Goal: Book appointment/travel/reservation

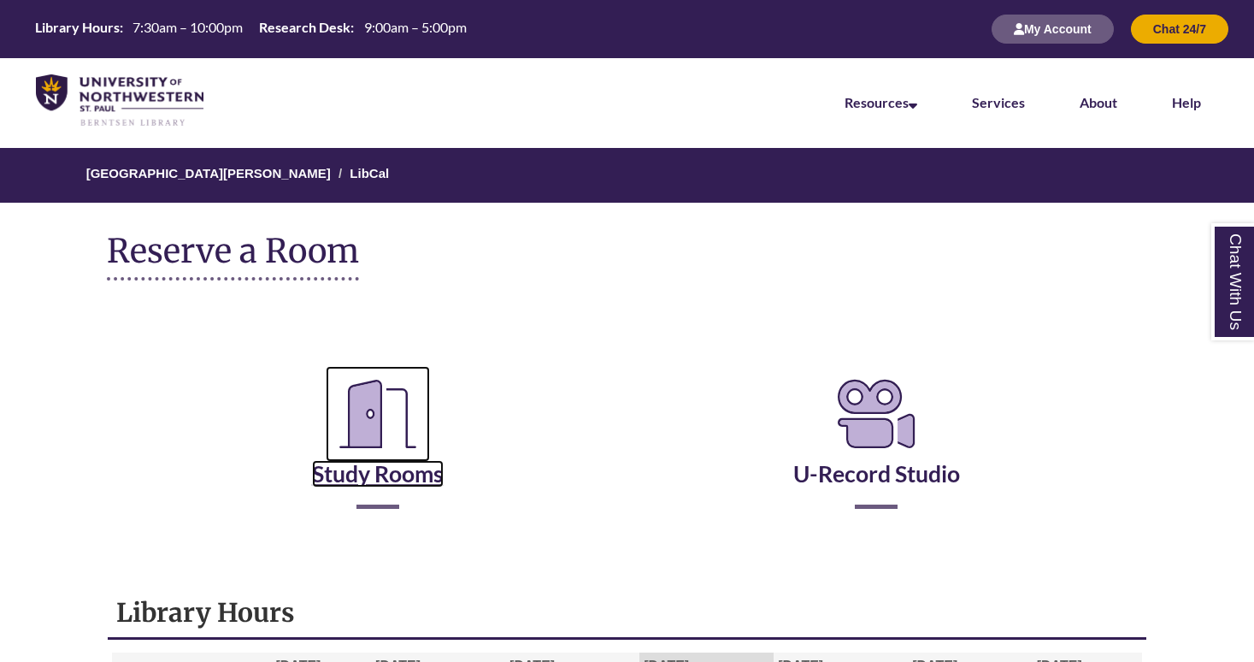
click at [423, 480] on link "Study Rooms" at bounding box center [378, 452] width 132 height 70
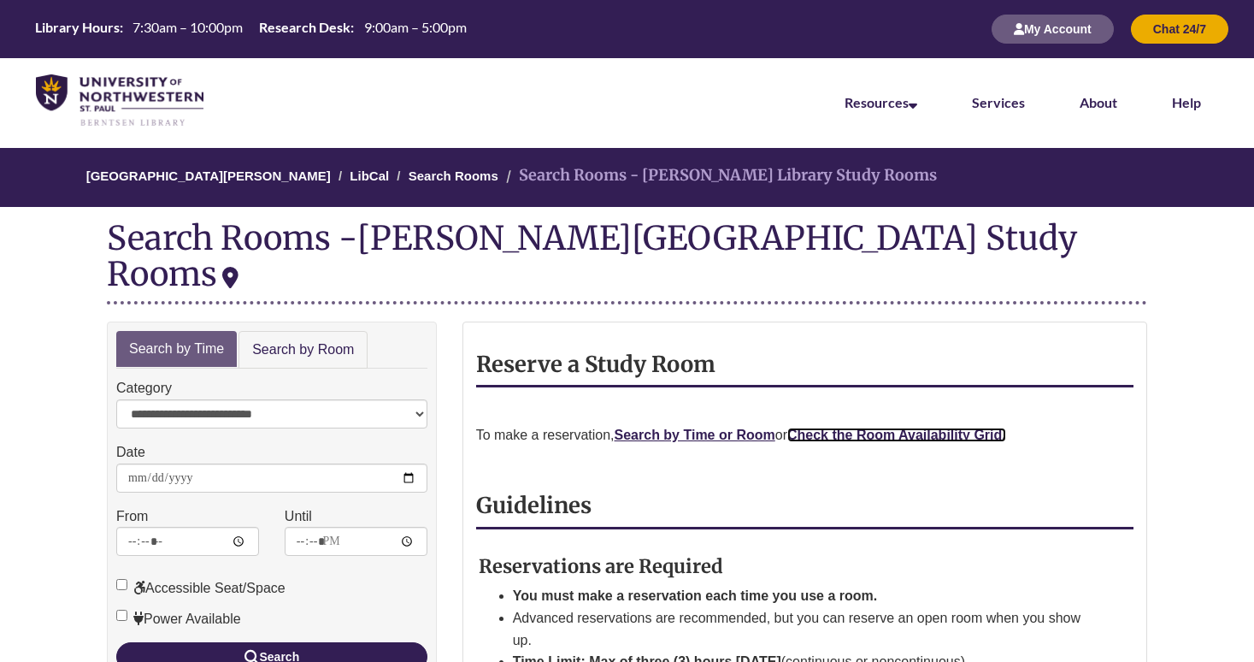
click at [847, 427] on strong "Check the Room Availability Grid." at bounding box center [896, 434] width 219 height 15
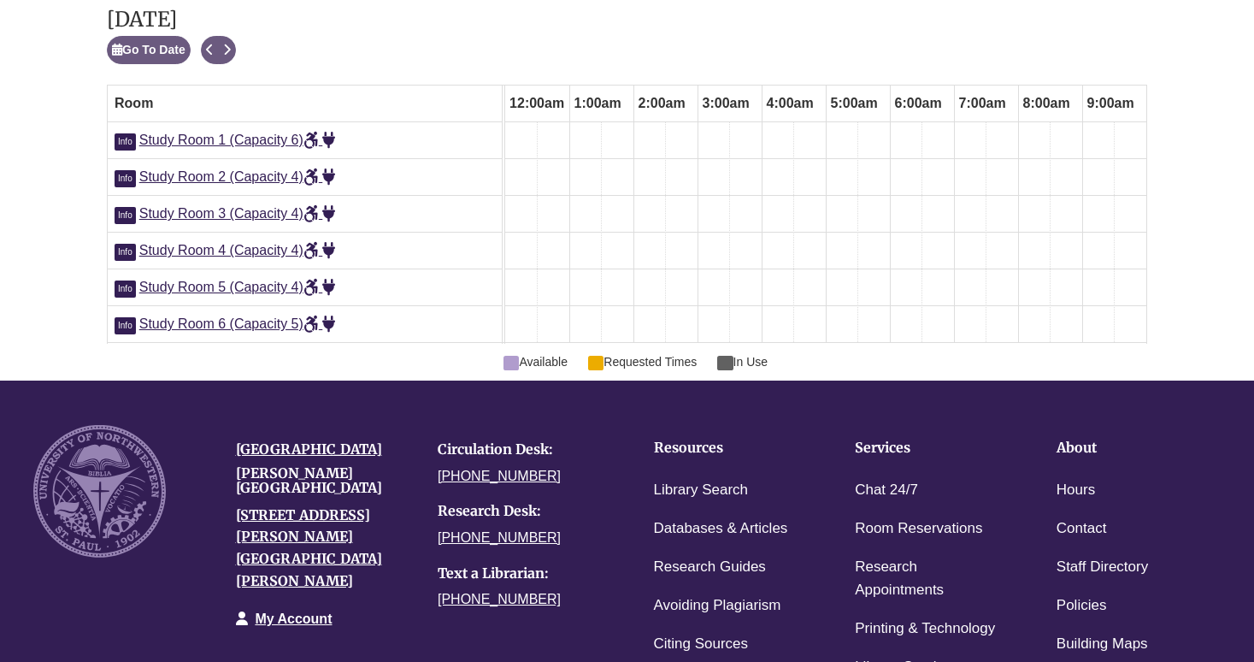
scroll to position [0, 642]
